Goal: Transaction & Acquisition: Purchase product/service

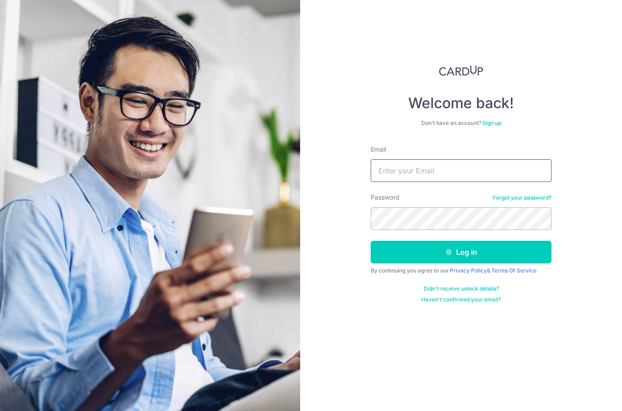
click at [447, 170] on input "Email" at bounding box center [461, 170] width 181 height 23
type input "0802winnieng@gmail.com"
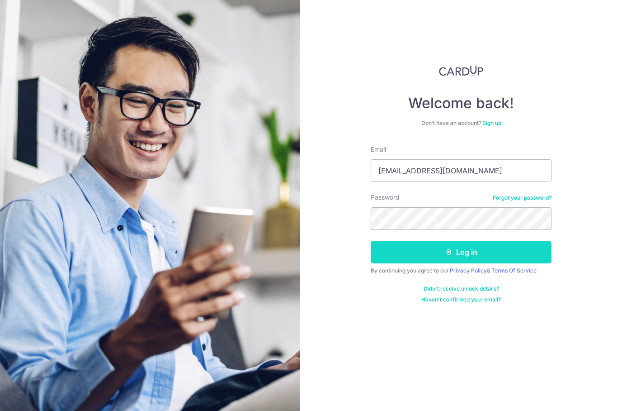
click at [430, 250] on button "Log in" at bounding box center [461, 252] width 181 height 23
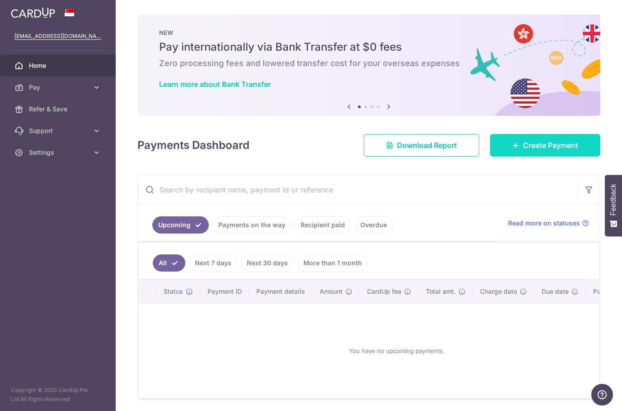
click at [533, 143] on span "Create Payment" at bounding box center [550, 145] width 55 height 11
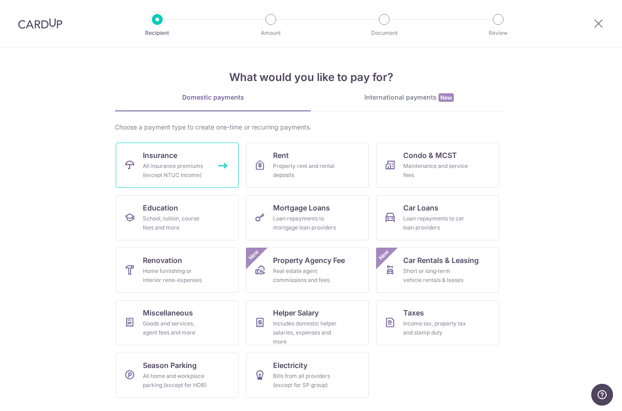
click at [227, 162] on link "Insurance All insurance premiums (except NTUC Income)" at bounding box center [177, 164] width 123 height 45
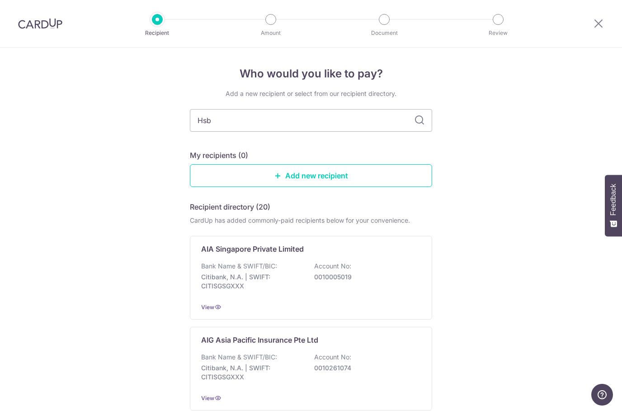
type input "Hsbc"
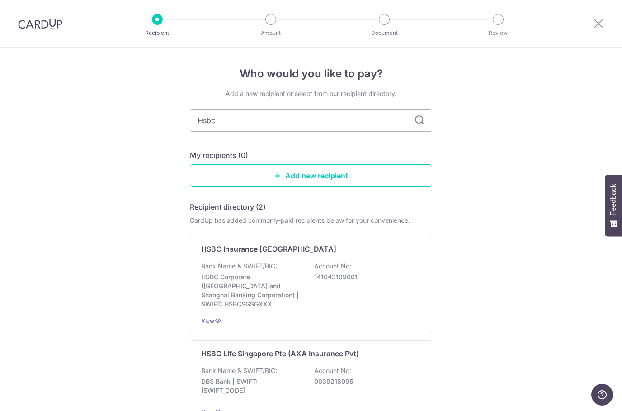
type input "Hsb"
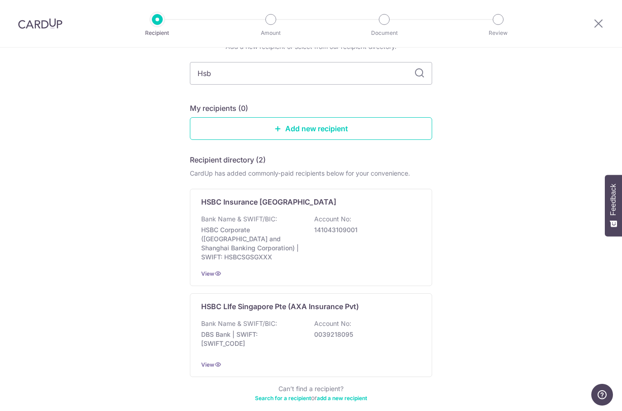
scroll to position [47, 0]
click at [378, 309] on div "HSBC LIfe Singapore Pte (AXA Insurance Pvt) Bank Name & SWIFT/BIC: DBS Bank | S…" at bounding box center [311, 335] width 242 height 84
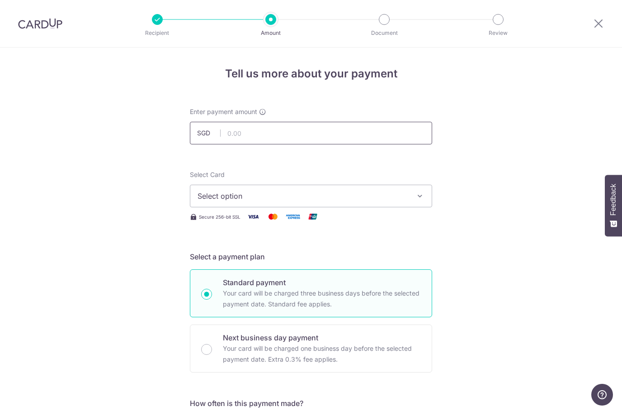
click at [320, 137] on input "text" at bounding box center [311, 133] width 242 height 23
click at [350, 200] on span "Select option" at bounding box center [303, 195] width 211 height 11
type input "1,129.25"
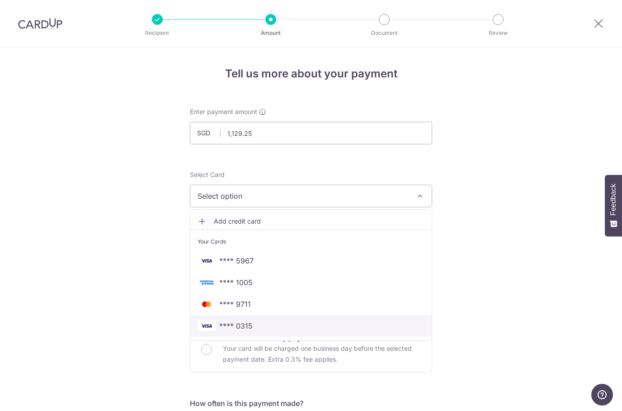
click at [260, 328] on span "**** 0315" at bounding box center [311, 325] width 227 height 11
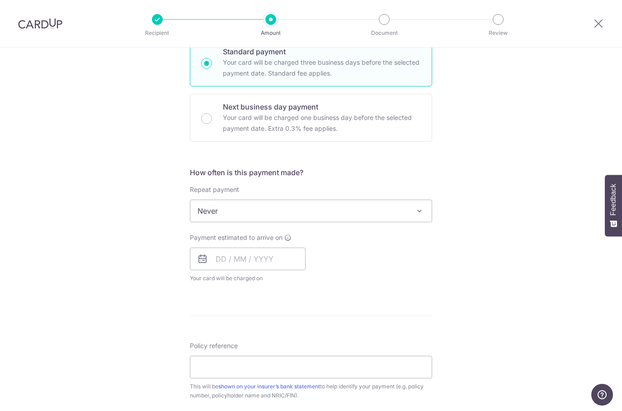
scroll to position [234, 0]
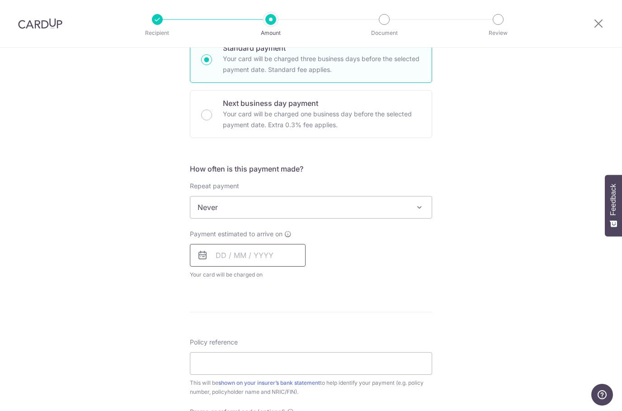
click at [224, 255] on input "text" at bounding box center [248, 255] width 116 height 23
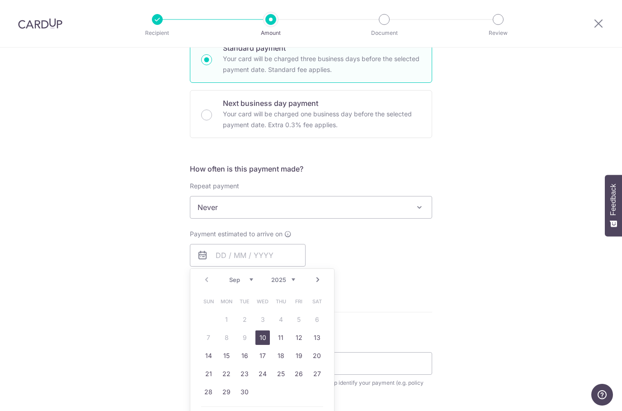
click at [263, 337] on link "10" at bounding box center [262, 337] width 14 height 14
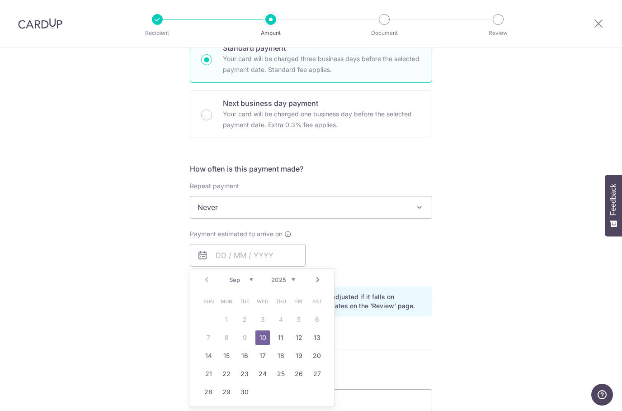
type input "10/09/2025"
